Goal: Transaction & Acquisition: Book appointment/travel/reservation

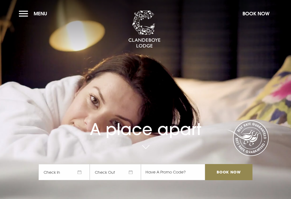
click at [33, 17] on button "Menu" at bounding box center [34, 14] width 31 height 12
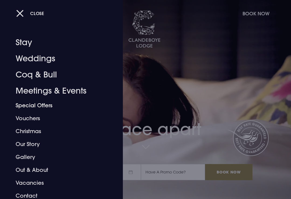
click at [41, 107] on link "Special Offers" at bounding box center [58, 105] width 84 height 13
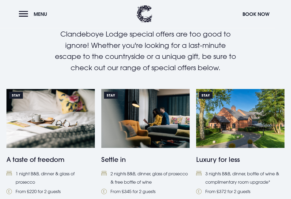
scroll to position [172, 0]
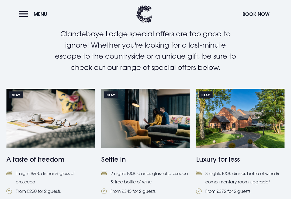
click at [253, 132] on img at bounding box center [240, 118] width 88 height 59
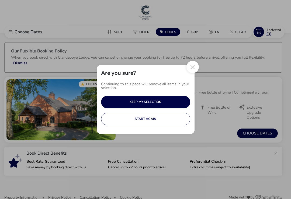
click at [149, 119] on button "START AGAIN" at bounding box center [145, 119] width 89 height 13
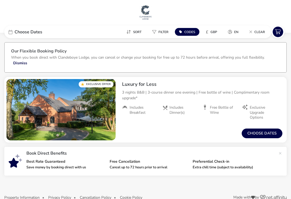
click at [21, 32] on span "Choose Dates" at bounding box center [29, 32] width 28 height 4
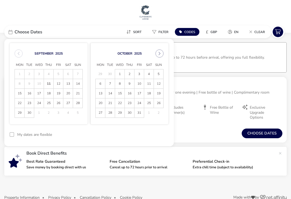
click at [41, 93] on span "17" at bounding box center [38, 93] width 9 height 9
click at [69, 93] on span "20" at bounding box center [67, 93] width 9 height 9
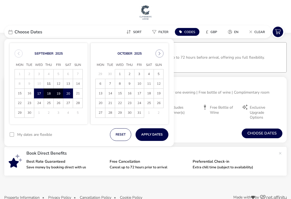
click at [151, 136] on button "Apply Dates" at bounding box center [151, 134] width 33 height 13
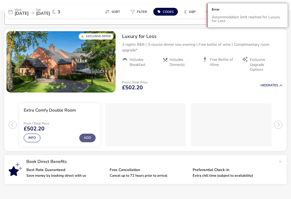
scroll to position [49, 0]
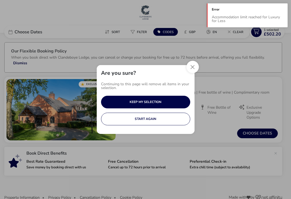
click at [150, 118] on button "START AGAIN" at bounding box center [145, 119] width 89 height 13
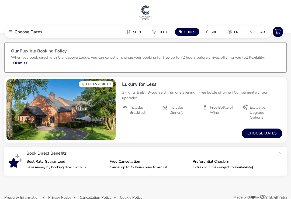
click at [16, 33] on span "Choose Dates" at bounding box center [29, 32] width 28 height 4
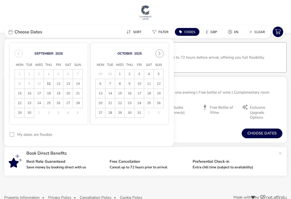
click at [50, 94] on span "18" at bounding box center [48, 93] width 9 height 9
click at [70, 94] on span "20" at bounding box center [67, 93] width 9 height 9
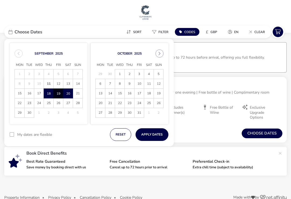
click at [151, 134] on button "Apply Dates" at bounding box center [151, 134] width 33 height 13
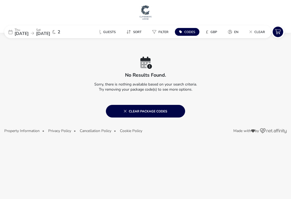
click at [126, 110] on icon at bounding box center [125, 111] width 3 height 4
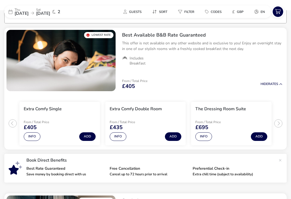
scroll to position [50, 0]
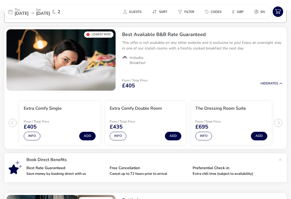
click at [30, 16] on div "Thu 18 Sep 2025 Sat 20 Sep 2025 2" at bounding box center [44, 11] width 81 height 13
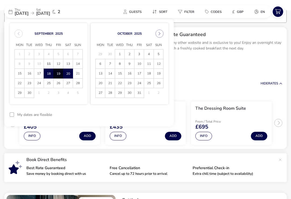
click at [34, 75] on span "16" at bounding box center [28, 73] width 9 height 9
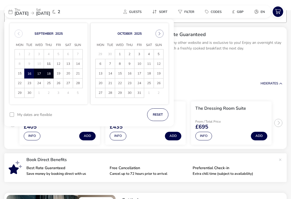
click at [52, 74] on span "18" at bounding box center [48, 73] width 9 height 9
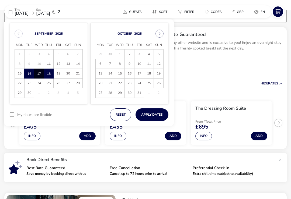
click at [156, 115] on button "Apply Dates" at bounding box center [151, 114] width 33 height 13
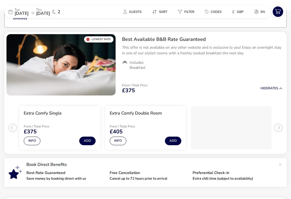
scroll to position [49, 0]
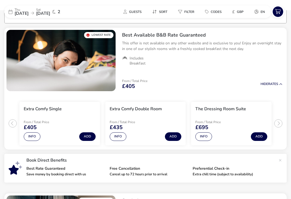
scroll to position [49, 0]
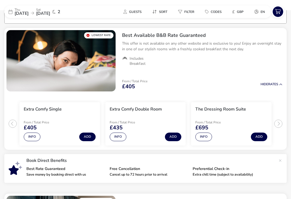
click at [27, 14] on span "[DATE]" at bounding box center [22, 13] width 14 height 6
click at [15, 15] on span "[DATE]" at bounding box center [22, 13] width 14 height 6
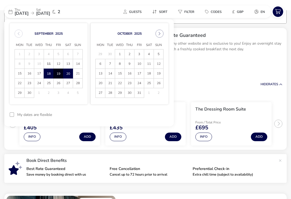
click at [43, 75] on span "17" at bounding box center [38, 73] width 9 height 9
click at [70, 74] on span "20" at bounding box center [68, 73] width 9 height 9
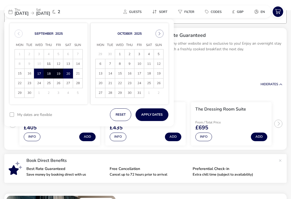
click at [154, 115] on button "Apply Dates" at bounding box center [151, 114] width 33 height 13
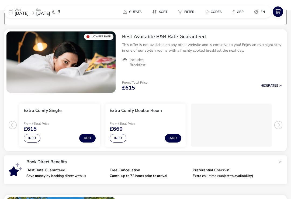
scroll to position [49, 0]
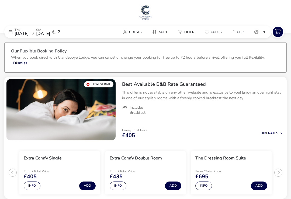
click at [20, 33] on span "[DATE]" at bounding box center [22, 34] width 14 height 6
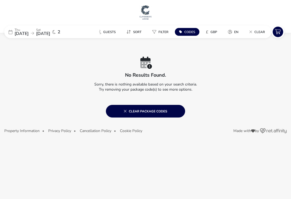
click at [125, 110] on icon at bounding box center [125, 111] width 3 height 4
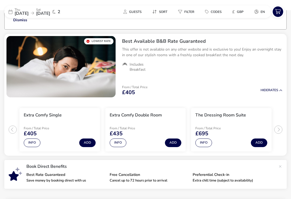
scroll to position [50, 0]
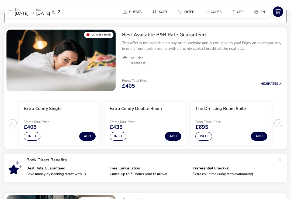
click at [18, 17] on div "Thu 18 Sep 2025 Sat 20 Sep 2025 2" at bounding box center [44, 11] width 81 height 13
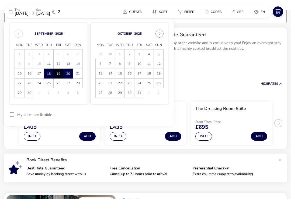
click at [43, 75] on span "17" at bounding box center [38, 73] width 9 height 9
click at [62, 76] on span "19" at bounding box center [58, 73] width 9 height 9
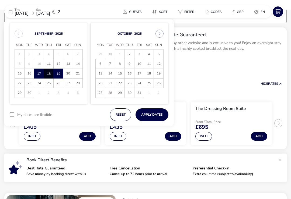
click at [155, 115] on button "Apply Dates" at bounding box center [151, 114] width 33 height 13
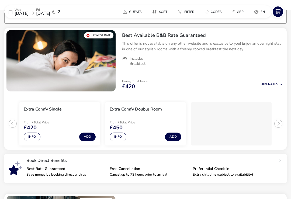
scroll to position [49, 0]
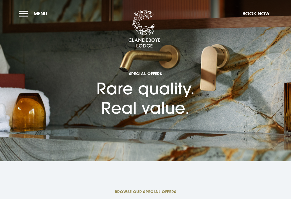
click at [30, 17] on button "Menu" at bounding box center [34, 14] width 31 height 12
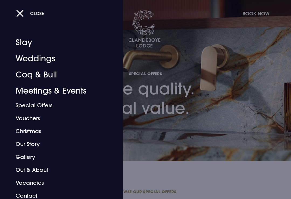
click at [41, 106] on link "Special Offers" at bounding box center [58, 105] width 84 height 13
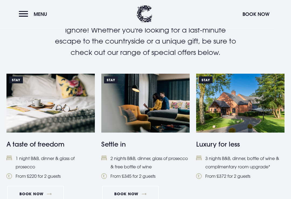
scroll to position [189, 0]
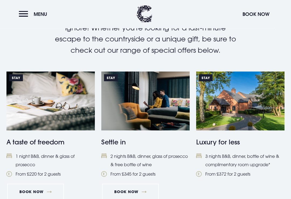
click at [148, 124] on img at bounding box center [145, 101] width 88 height 59
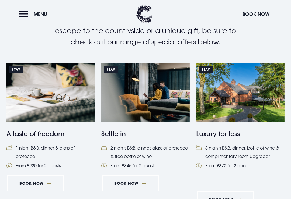
click at [144, 108] on img at bounding box center [145, 92] width 88 height 59
click at [244, 116] on img at bounding box center [240, 92] width 88 height 59
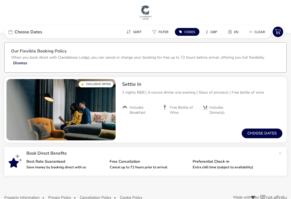
click at [15, 31] on span "Choose Dates" at bounding box center [29, 32] width 28 height 4
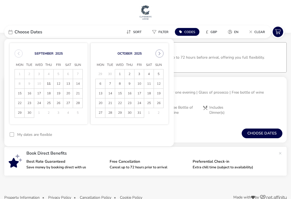
click at [51, 94] on span "18" at bounding box center [48, 93] width 9 height 9
click at [71, 95] on span "20" at bounding box center [68, 93] width 9 height 9
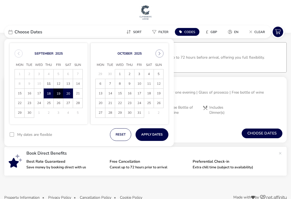
click at [150, 135] on button "Apply Dates" at bounding box center [151, 134] width 33 height 13
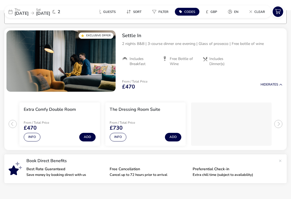
scroll to position [49, 0]
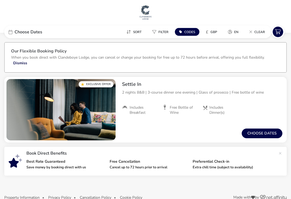
click at [17, 34] on span "Choose Dates" at bounding box center [29, 32] width 28 height 4
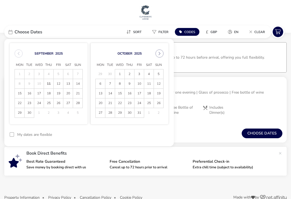
click at [32, 93] on span "16" at bounding box center [28, 93] width 9 height 9
click at [51, 94] on span "18" at bounding box center [48, 93] width 9 height 9
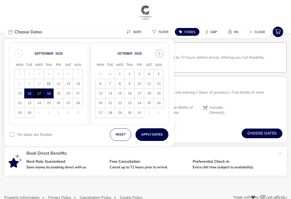
click at [150, 133] on button "Apply Dates" at bounding box center [151, 134] width 33 height 13
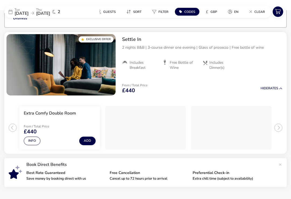
scroll to position [49, 0]
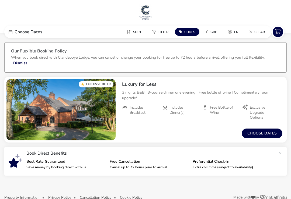
click at [15, 34] on span "Choose Dates" at bounding box center [29, 32] width 28 height 4
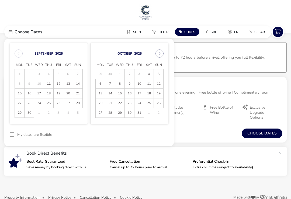
click at [32, 93] on span "16" at bounding box center [28, 93] width 9 height 9
click at [60, 94] on span "19" at bounding box center [58, 93] width 9 height 9
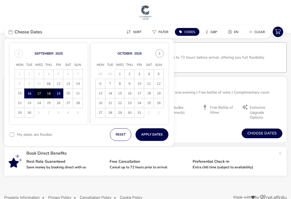
click at [152, 134] on button "Apply Dates" at bounding box center [151, 134] width 33 height 13
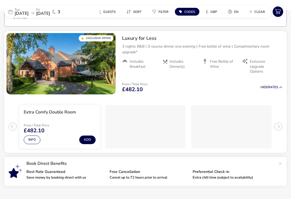
scroll to position [49, 0]
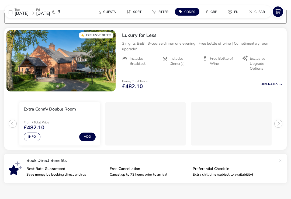
click at [50, 16] on span "[DATE]" at bounding box center [43, 13] width 14 height 6
click at [50, 15] on span "[DATE]" at bounding box center [43, 13] width 14 height 6
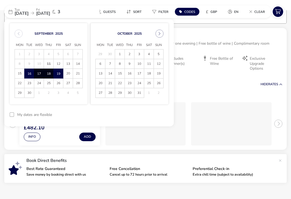
click at [52, 74] on span "18" at bounding box center [48, 73] width 9 height 9
click at [33, 75] on span "16" at bounding box center [28, 73] width 9 height 9
click at [50, 74] on span "18" at bounding box center [48, 73] width 9 height 9
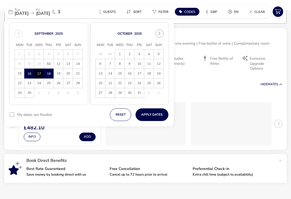
click at [151, 114] on button "Apply Dates" at bounding box center [151, 114] width 33 height 13
